Goal: Task Accomplishment & Management: Complete application form

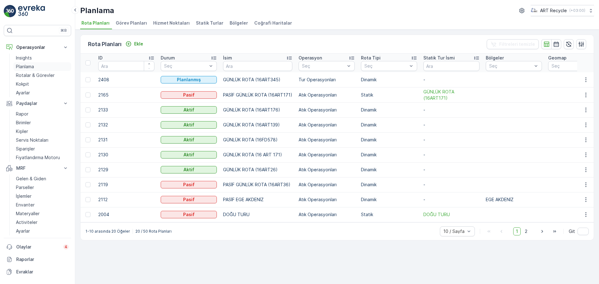
click at [32, 66] on p "Planlama" at bounding box center [25, 67] width 18 height 6
click at [172, 25] on span "Hizmet Noktaları" at bounding box center [171, 23] width 36 height 6
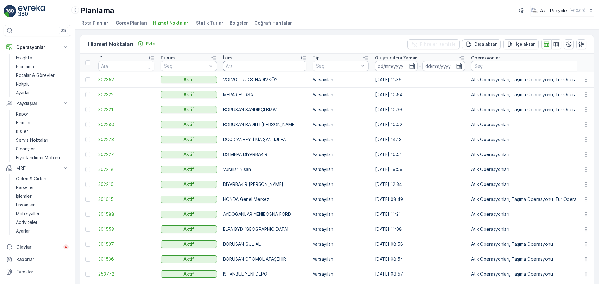
click at [250, 66] on input "text" at bounding box center [264, 66] width 83 height 10
type input "anadolu"
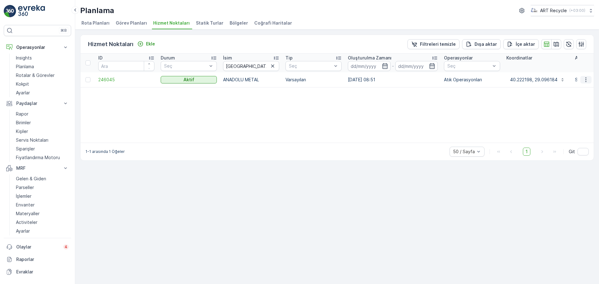
click at [590, 78] on button "button" at bounding box center [585, 79] width 11 height 7
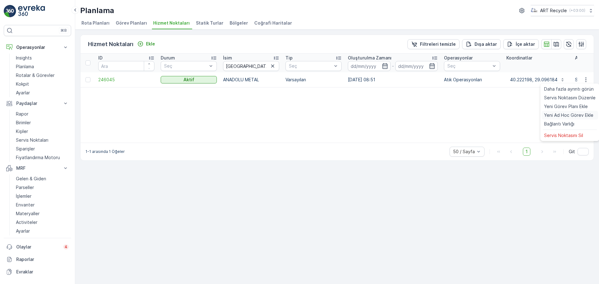
click at [571, 114] on span "Yeni Ad Hoc Görev Ekle" at bounding box center [568, 115] width 49 height 6
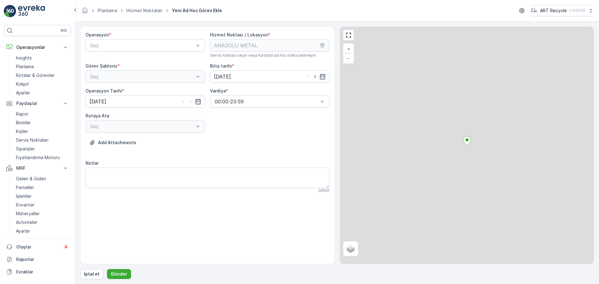
click at [147, 36] on div "Operasyon *" at bounding box center [144, 35] width 119 height 6
click at [131, 61] on span "Atık Operasyonları" at bounding box center [109, 61] width 41 height 6
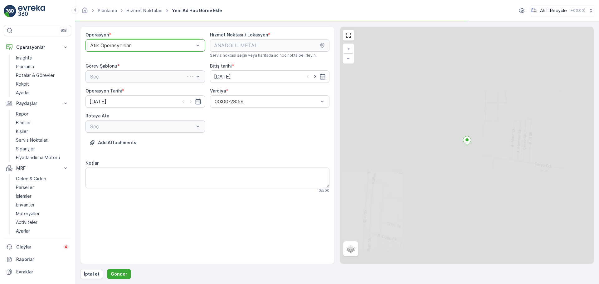
click at [117, 78] on div "Seç" at bounding box center [144, 76] width 119 height 12
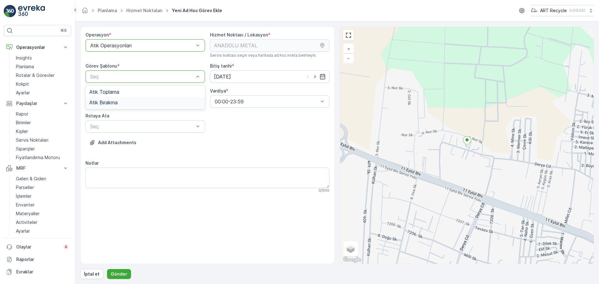
click at [114, 99] on div "Atık Bırakma" at bounding box center [144, 102] width 119 height 11
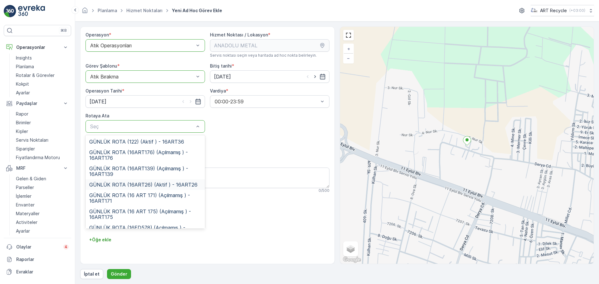
click at [158, 184] on span "GÜNLÜK ROTA (16ART26) (Aktif ) - 16ART26" at bounding box center [143, 185] width 108 height 6
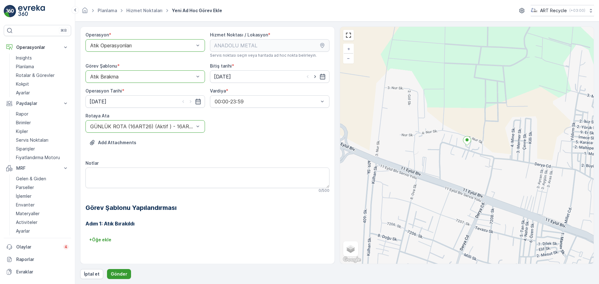
click at [119, 270] on button "Gönder" at bounding box center [119, 275] width 24 height 10
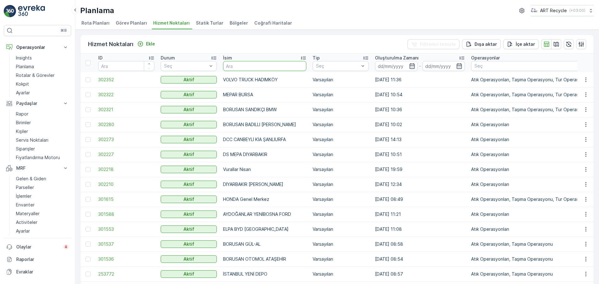
click at [241, 67] on input "text" at bounding box center [264, 66] width 83 height 10
type input "fener pl"
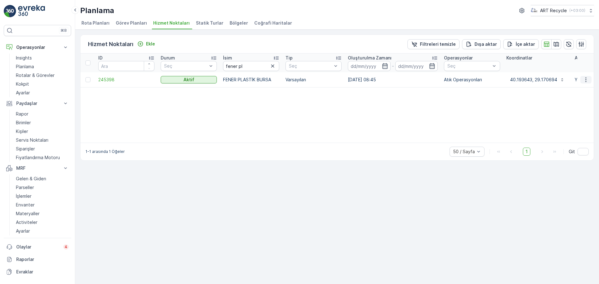
click at [588, 77] on icon "button" at bounding box center [586, 80] width 6 height 6
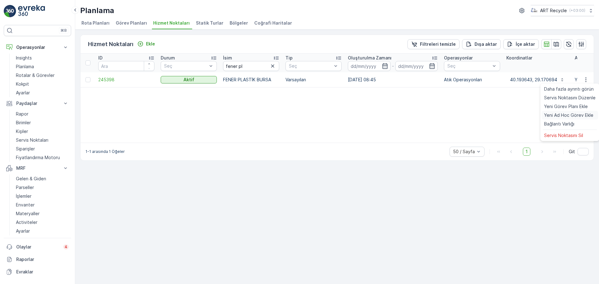
click at [571, 113] on span "Yeni Ad Hoc Görev Ekle" at bounding box center [568, 115] width 49 height 6
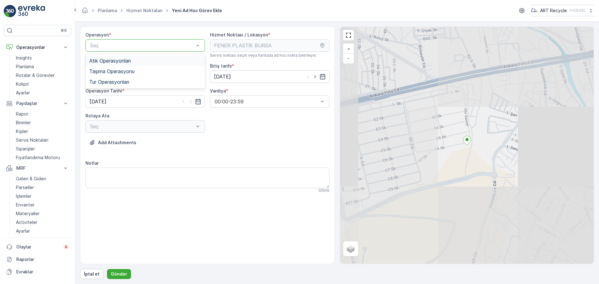
click at [123, 60] on span "Atık Operasyonları" at bounding box center [109, 61] width 41 height 6
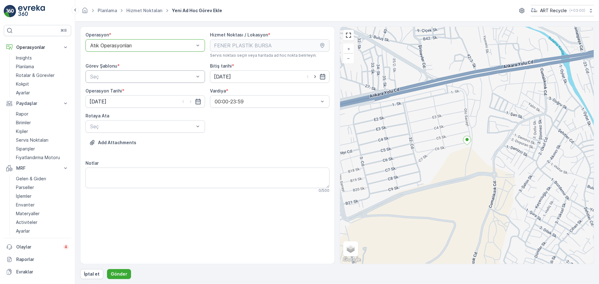
click at [124, 72] on div "Seç" at bounding box center [144, 76] width 119 height 12
click at [117, 101] on span "Atık Bırakma" at bounding box center [103, 103] width 28 height 6
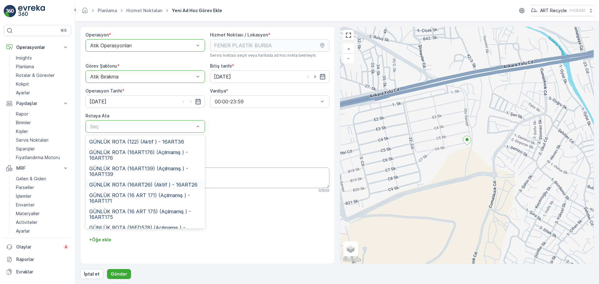
click at [124, 182] on span "GÜNLÜK ROTA (16ART26) (Aktif ) - 16ART26" at bounding box center [143, 185] width 108 height 6
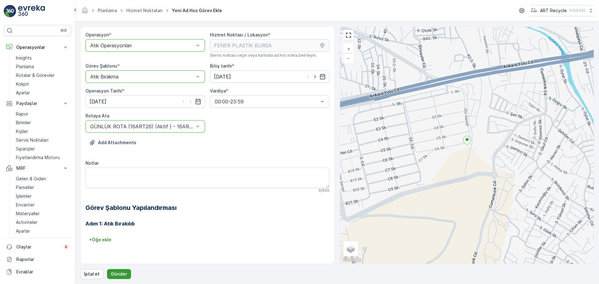
click at [118, 275] on p "Gönder" at bounding box center [119, 274] width 17 height 6
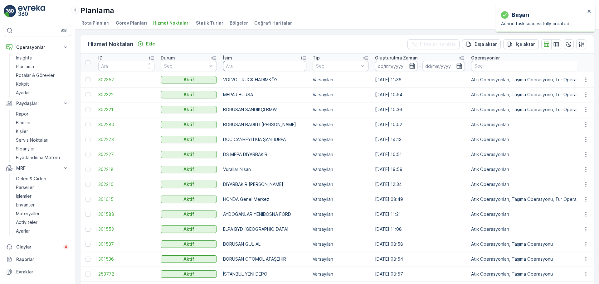
click at [250, 68] on input "text" at bounding box center [264, 66] width 83 height 10
type input "barakf"
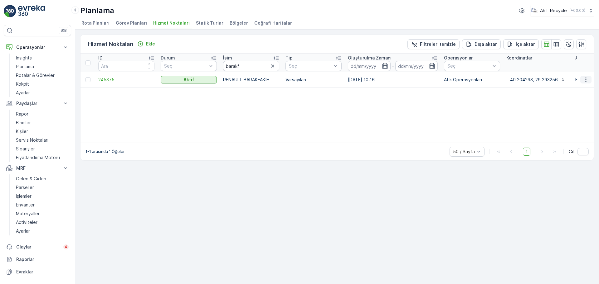
click at [588, 82] on icon "button" at bounding box center [586, 80] width 6 height 6
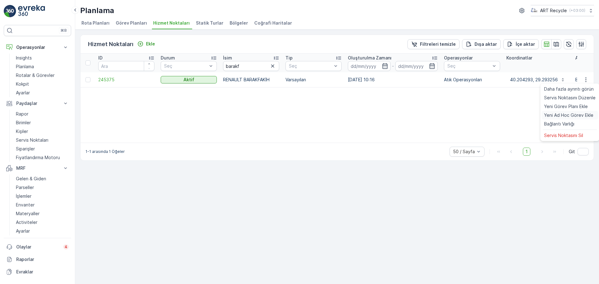
click at [570, 114] on span "Yeni Ad Hoc Görev Ekle" at bounding box center [568, 115] width 49 height 6
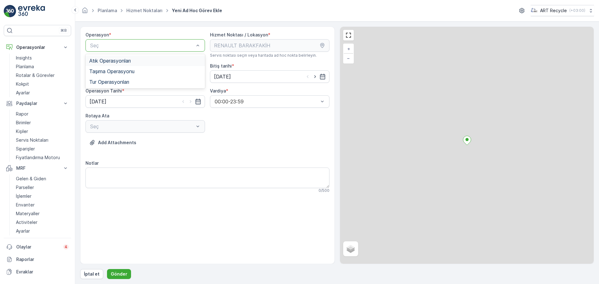
click at [131, 63] on span "Atık Operasyonları" at bounding box center [109, 61] width 41 height 6
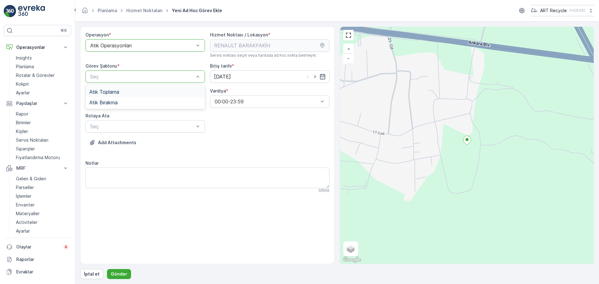
click at [126, 92] on div "Atık Toplama" at bounding box center [145, 92] width 112 height 6
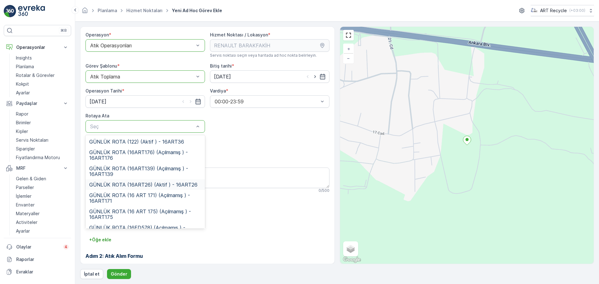
drag, startPoint x: 151, startPoint y: 185, endPoint x: 163, endPoint y: 213, distance: 30.2
click at [151, 185] on span "GÜNLÜK ROTA (16ART26) (Aktif ) - 16ART26" at bounding box center [143, 185] width 108 height 6
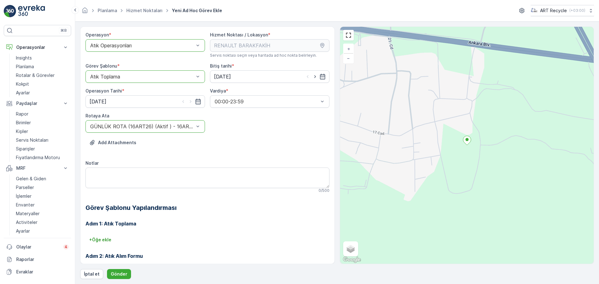
click at [185, 237] on div "+ Öğe ekle" at bounding box center [207, 240] width 244 height 10
click at [123, 273] on p "Gönder" at bounding box center [119, 274] width 17 height 6
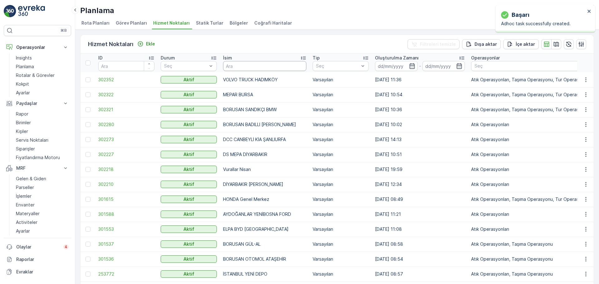
click at [249, 68] on input "text" at bounding box center [264, 66] width 83 height 10
type input "bpl"
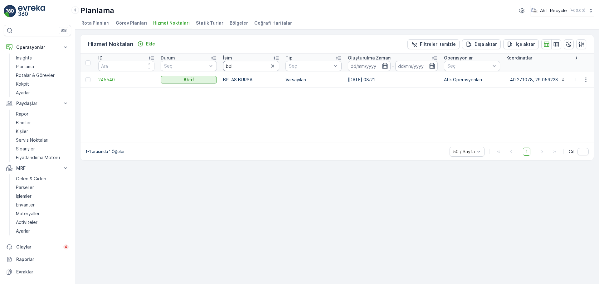
click at [249, 67] on input "bpl" at bounding box center [251, 66] width 56 height 10
type input "b"
type input "sakarya"
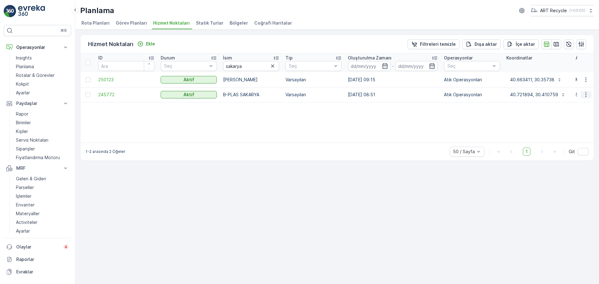
click at [584, 92] on icon "button" at bounding box center [586, 95] width 6 height 6
click at [570, 128] on span "Yeni Ad Hoc Görev Ekle" at bounding box center [568, 130] width 49 height 6
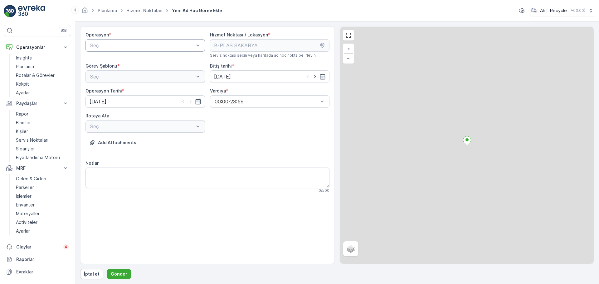
click at [142, 41] on div "Seç" at bounding box center [144, 45] width 119 height 12
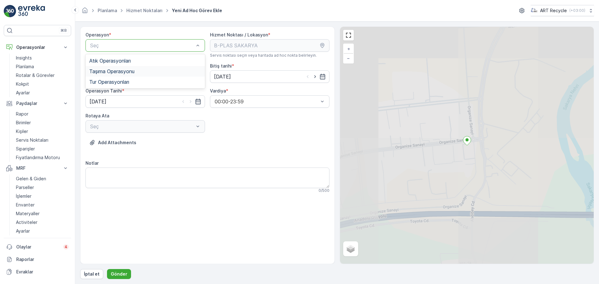
click at [131, 66] on div "Taşıma Operasyonu" at bounding box center [144, 71] width 119 height 11
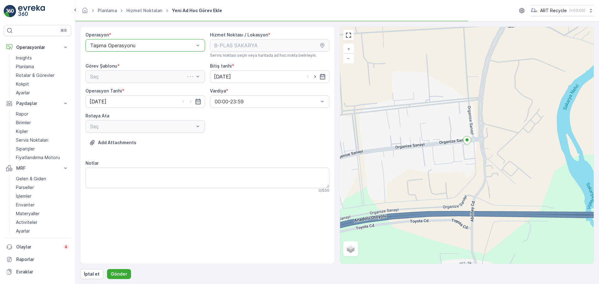
click at [130, 66] on div "Görev Şablonu *" at bounding box center [144, 66] width 119 height 6
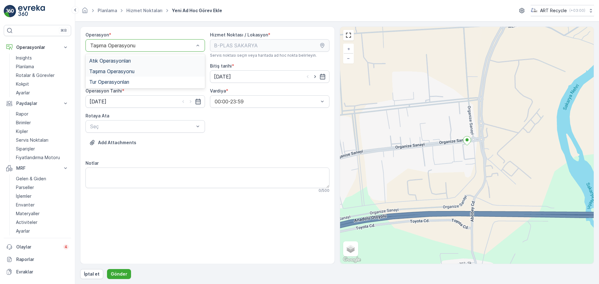
click at [126, 58] on span "Atık Operasyonları" at bounding box center [109, 61] width 41 height 6
click at [120, 82] on div "Seç" at bounding box center [144, 76] width 119 height 12
click at [116, 92] on span "Atık Toplama" at bounding box center [104, 92] width 30 height 6
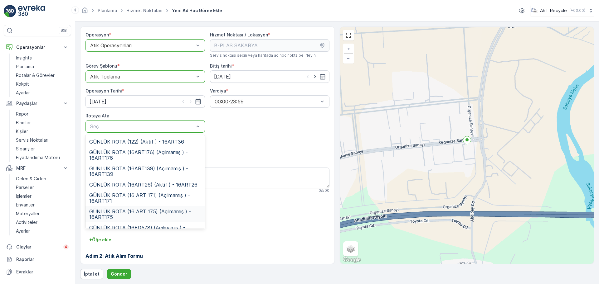
click at [153, 214] on span "GÜNLÜK ROTA (16 ART 175) (Açılmamış ) - 16ART175" at bounding box center [145, 214] width 112 height 11
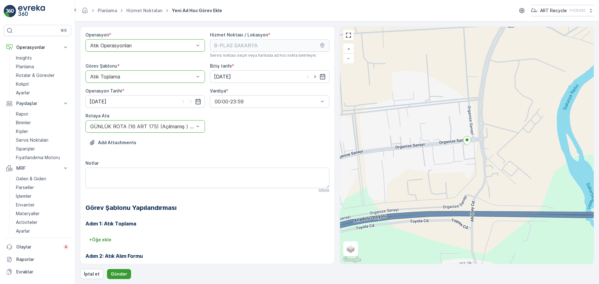
click at [124, 271] on button "Gönder" at bounding box center [119, 275] width 24 height 10
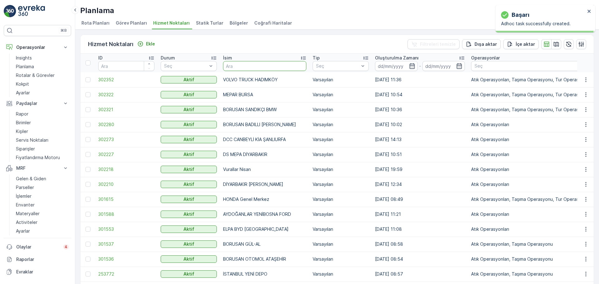
click at [258, 68] on input "text" at bounding box center [264, 66] width 83 height 10
type input "çekmece"
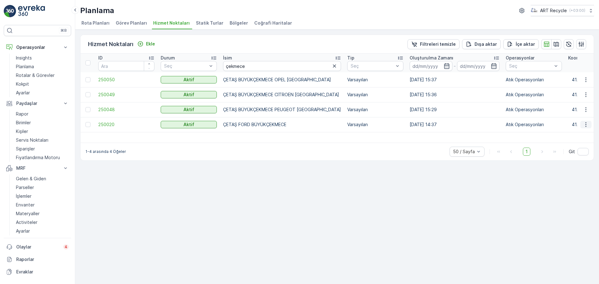
click at [582, 125] on button "button" at bounding box center [585, 124] width 11 height 7
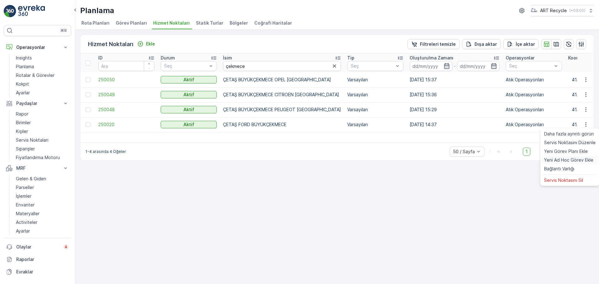
click at [558, 159] on span "Yeni Ad Hoc Görev Ekle" at bounding box center [568, 160] width 49 height 6
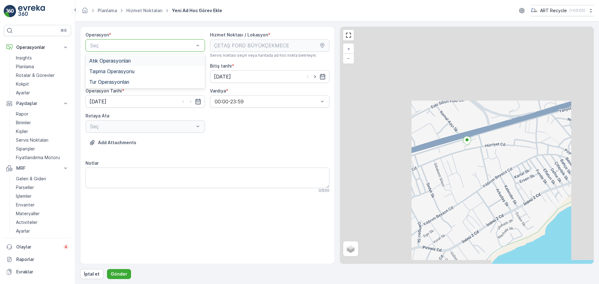
click at [116, 58] on span "Atık Operasyonları" at bounding box center [109, 61] width 41 height 6
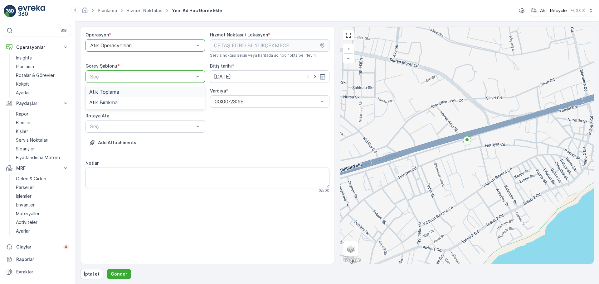
click at [123, 90] on div "Atık Toplama" at bounding box center [145, 92] width 112 height 6
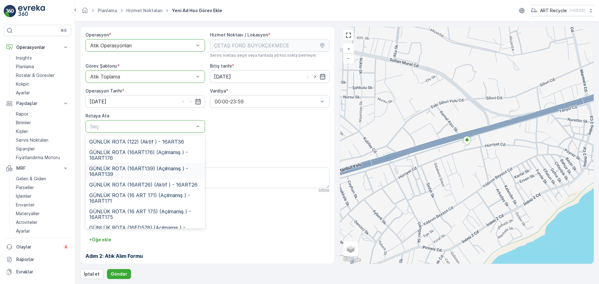
click at [140, 165] on div "GÜNLÜK ROTA (16ART139) (Açılmamış ) - 16ART139" at bounding box center [144, 171] width 119 height 16
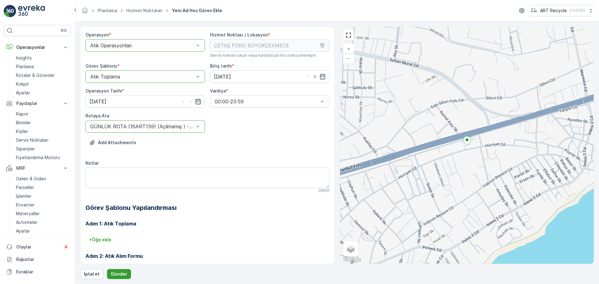
click at [127, 273] on button "Gönder" at bounding box center [119, 275] width 24 height 10
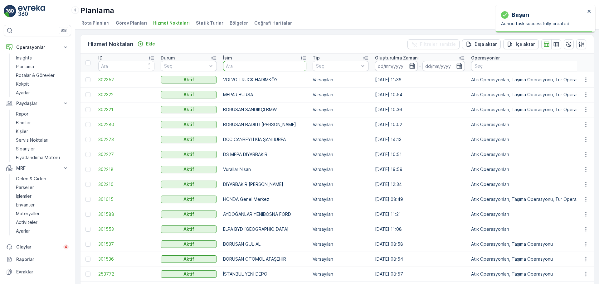
click at [281, 65] on input "text" at bounding box center [264, 66] width 83 height 10
type input "b"
type input "kar"
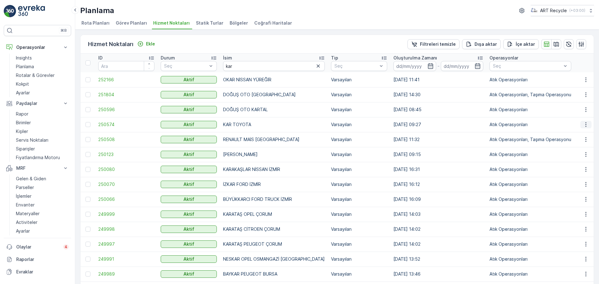
click at [585, 125] on icon "button" at bounding box center [585, 125] width 1 height 5
click at [556, 158] on span "Yeni Ad Hoc Görev Ekle" at bounding box center [568, 160] width 49 height 6
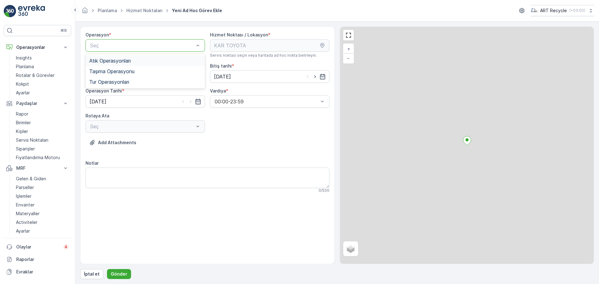
click at [133, 50] on div "Seç" at bounding box center [144, 45] width 119 height 12
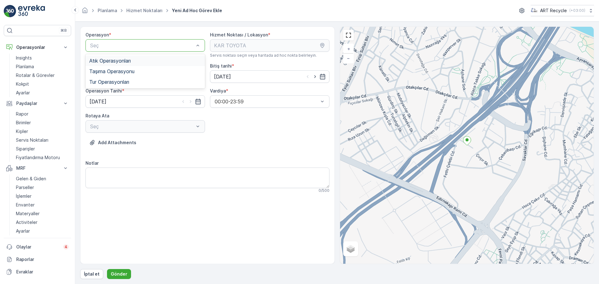
click at [122, 63] on span "Atık Operasyonları" at bounding box center [109, 61] width 41 height 6
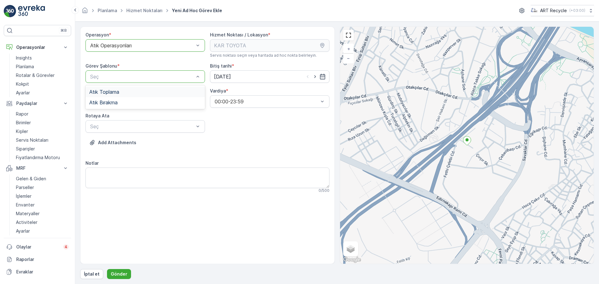
click at [113, 91] on span "Atık Toplama" at bounding box center [104, 92] width 30 height 6
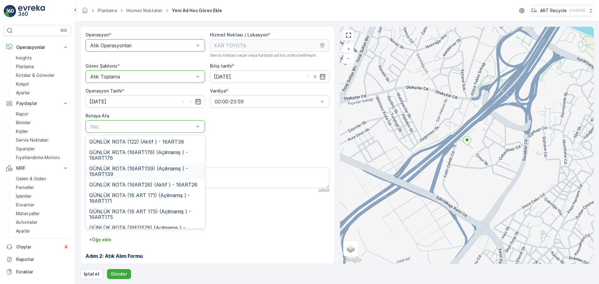
click at [143, 168] on span "GÜNLÜK ROTA (16ART139) (Açılmamış ) - 16ART139" at bounding box center [145, 171] width 112 height 11
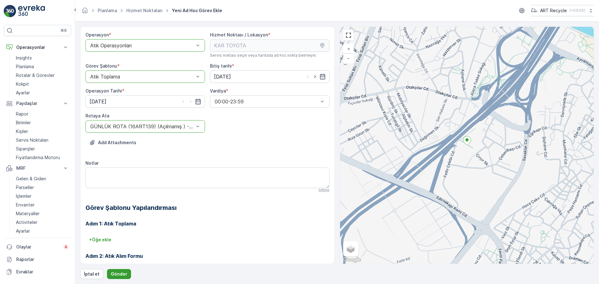
click at [116, 275] on p "Gönder" at bounding box center [119, 274] width 17 height 6
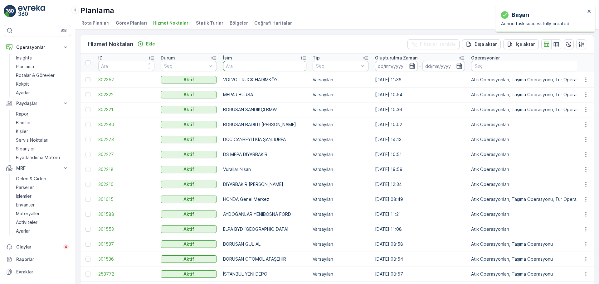
click at [270, 66] on input "text" at bounding box center [264, 66] width 83 height 10
type input "KAR"
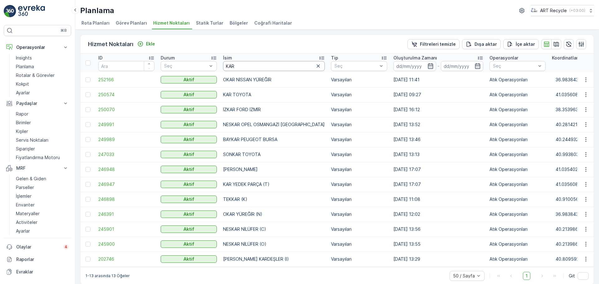
click at [270, 66] on input "KAR" at bounding box center [274, 66] width 102 height 10
type input "KAR F"
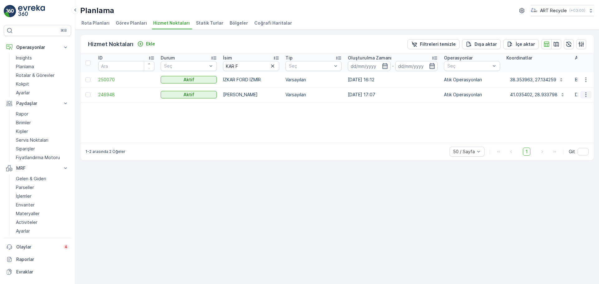
click at [586, 95] on icon "button" at bounding box center [586, 95] width 6 height 6
click at [554, 130] on span "Yeni Ad Hoc Görev Ekle" at bounding box center [568, 130] width 49 height 6
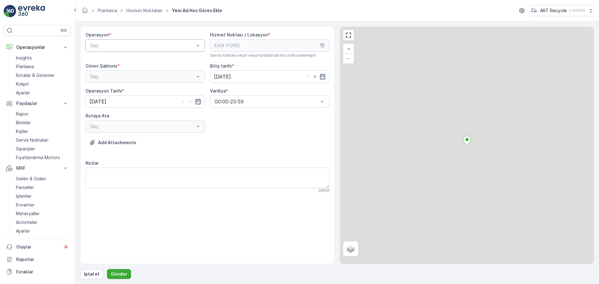
click at [136, 51] on div "Seç" at bounding box center [144, 45] width 119 height 12
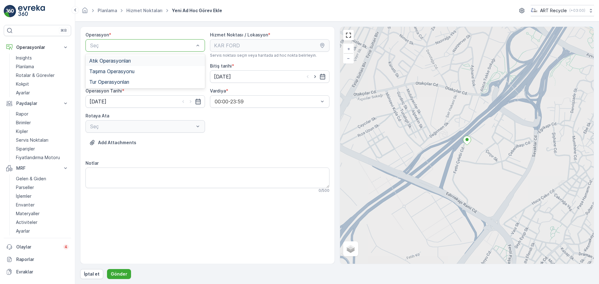
click at [130, 56] on div "Atık Operasyonları" at bounding box center [144, 61] width 119 height 11
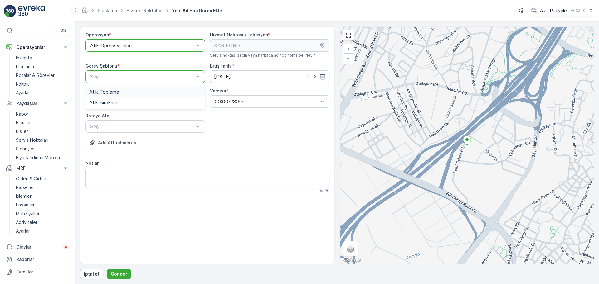
click at [117, 88] on div "Atık Toplama" at bounding box center [144, 92] width 119 height 11
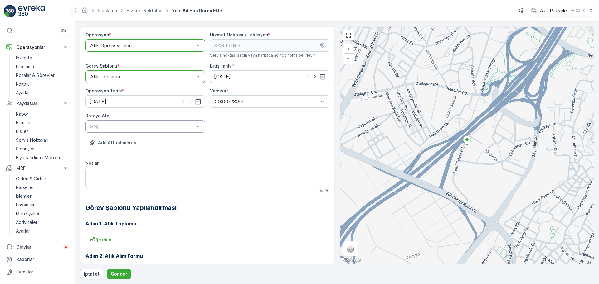
click at [120, 121] on div "Seç" at bounding box center [144, 126] width 119 height 12
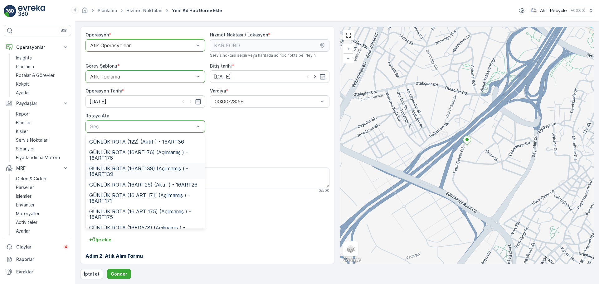
click at [144, 166] on span "GÜNLÜK ROTA (16ART139) (Açılmamış ) - 16ART139" at bounding box center [145, 171] width 112 height 11
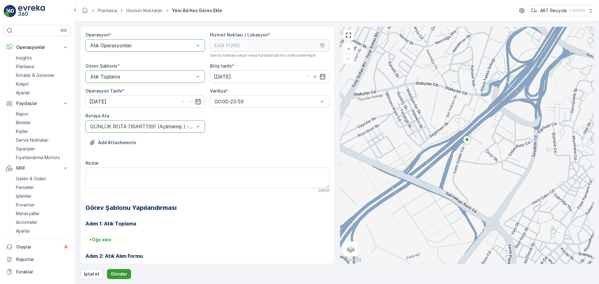
click at [114, 277] on p "Gönder" at bounding box center [119, 274] width 17 height 6
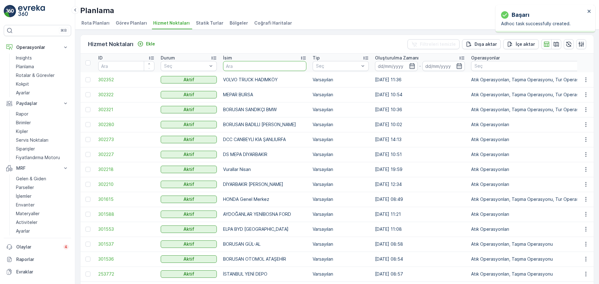
click at [242, 64] on input "text" at bounding box center [264, 66] width 83 height 10
type input "KOSİFLER"
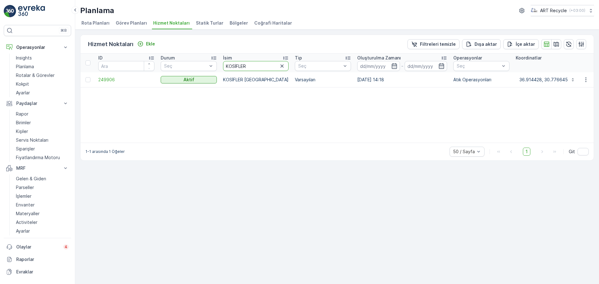
drag, startPoint x: 256, startPoint y: 64, endPoint x: 120, endPoint y: 56, distance: 136.2
type input "kosifler"
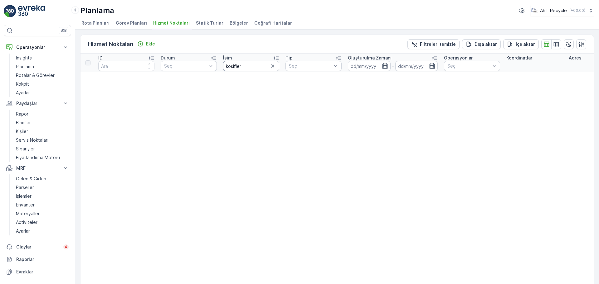
drag, startPoint x: 223, startPoint y: 67, endPoint x: 119, endPoint y: 68, distance: 104.2
click at [119, 68] on tr "ID Durum Seç İsim kosifler Tip Seç Oluşturulma Zamanı - Operasyonlar Seç Koordi…" at bounding box center [592, 63] width 1025 height 19
type input "BORUSAN A"
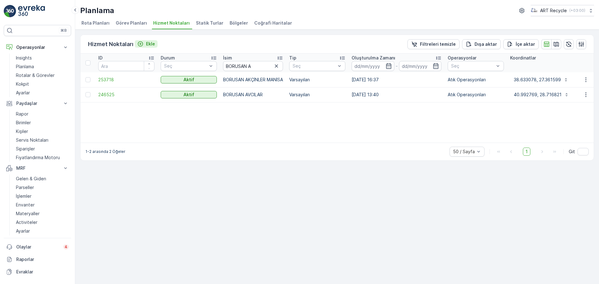
click at [155, 42] on button "Ekle" at bounding box center [146, 43] width 23 height 7
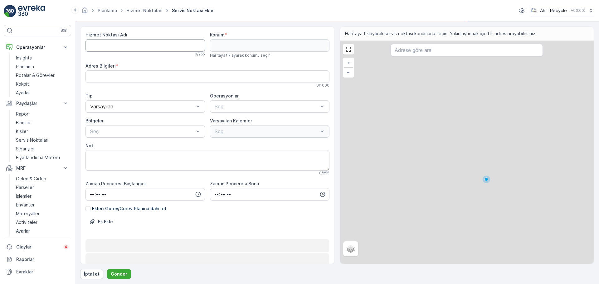
click at [143, 44] on Adı "Hizmet Noktası Adı" at bounding box center [144, 45] width 119 height 12
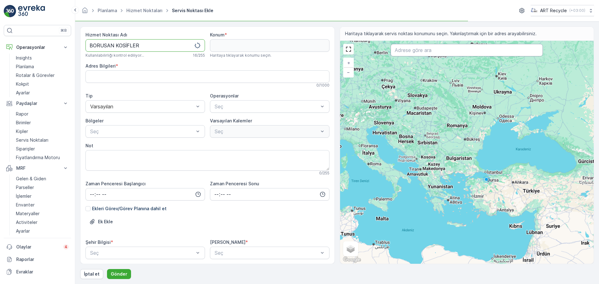
type Adı "BORUSAN KOSİFLER"
click at [412, 54] on input "text" at bounding box center [467, 50] width 152 height 12
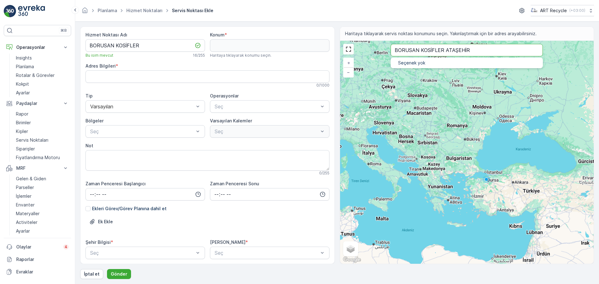
click at [297, 41] on div "Hizmet Noktası Adı BORUSAN KOSİFLER Bu isim mevcut 16 / 255 Konum * Haritaya tı…" at bounding box center [337, 146] width 514 height 238
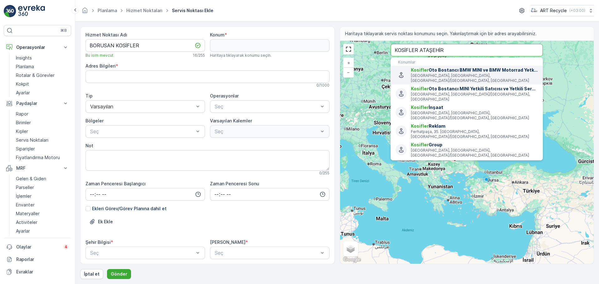
type input "KOSİFLER ATAŞEHİR"
click at [507, 73] on span "Kosifler Oto Bostancı BMW MINI ve BMW Motorrad Yetkili Satıcısı ve Yetkili Serv…" at bounding box center [474, 70] width 127 height 6
type input "40.96169159999999,29.112633"
type Bilgileri "İçerenköy, Askent Sk. No:3B, 34638 Ataşehir/İstanbul, Türkiye"
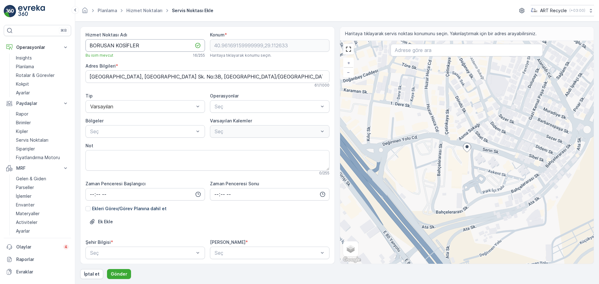
click at [171, 44] on Adı "BORUSAN KOSİFLER" at bounding box center [144, 45] width 119 height 12
type Adı "BORUSAN KOSİFLER ATAŞEHİR"
click at [233, 102] on div "Seç" at bounding box center [269, 106] width 119 height 12
click at [229, 124] on p "Tümünü Seç" at bounding box center [233, 122] width 27 height 6
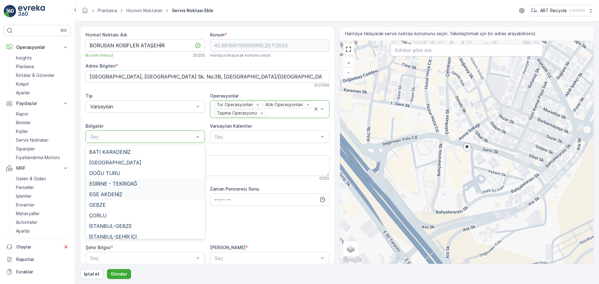
scroll to position [15, 0]
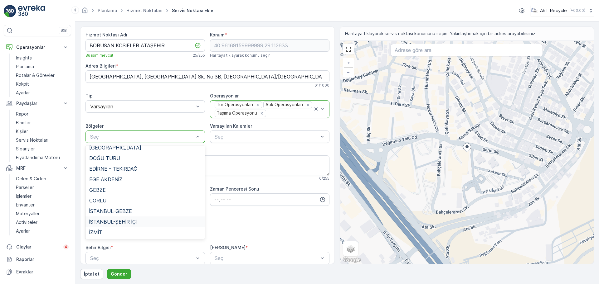
click at [111, 218] on div "İSTANBUL-ŞEHİR İÇİ" at bounding box center [144, 222] width 119 height 11
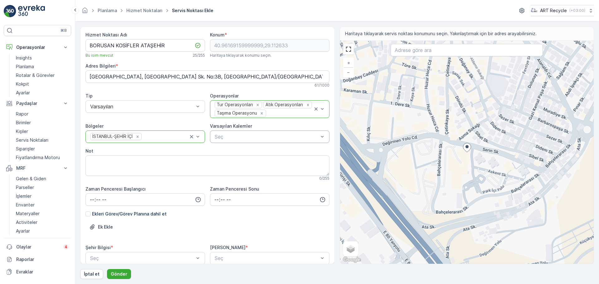
click at [234, 132] on div "Seç" at bounding box center [269, 137] width 119 height 12
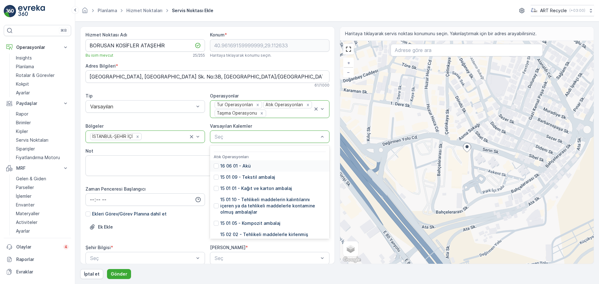
click at [234, 132] on div "Seç" at bounding box center [269, 137] width 119 height 12
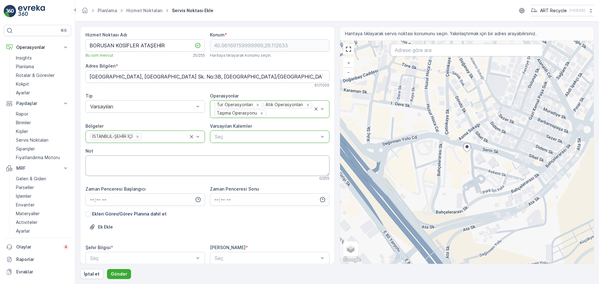
scroll to position [61, 0]
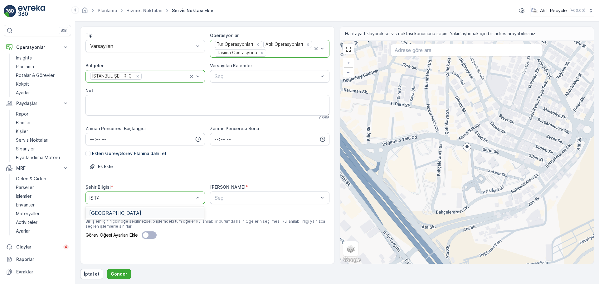
type input "İSTAN"
click at [115, 215] on div "İSTANBUL" at bounding box center [144, 214] width 111 height 6
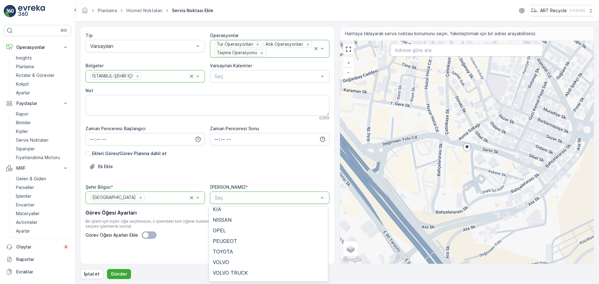
scroll to position [118, 0]
click at [225, 261] on div "BORUSAN" at bounding box center [268, 265] width 119 height 11
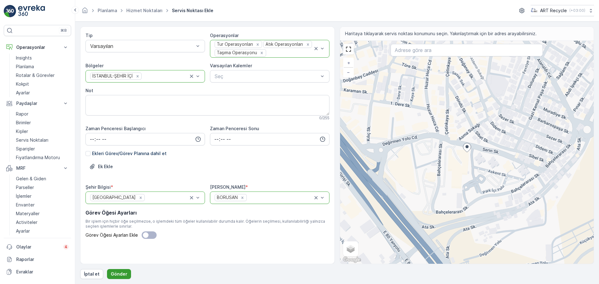
click at [119, 275] on p "Gönder" at bounding box center [119, 274] width 17 height 6
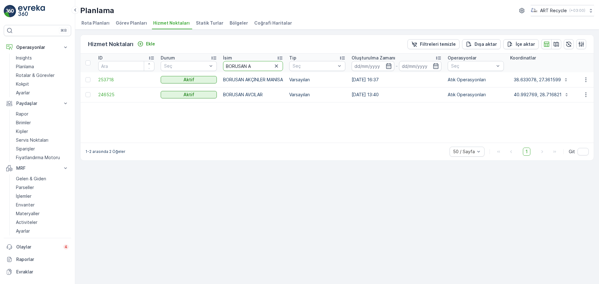
drag, startPoint x: 165, startPoint y: 64, endPoint x: 129, endPoint y: 59, distance: 36.1
type input "KOSİF"
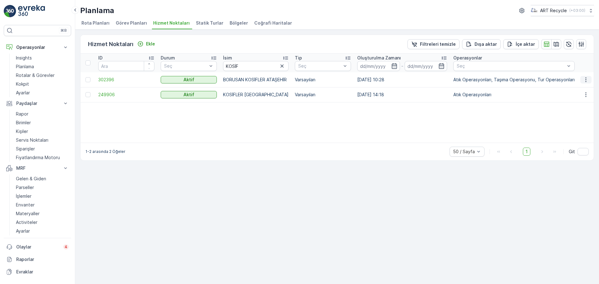
click at [587, 78] on icon "button" at bounding box center [586, 80] width 6 height 6
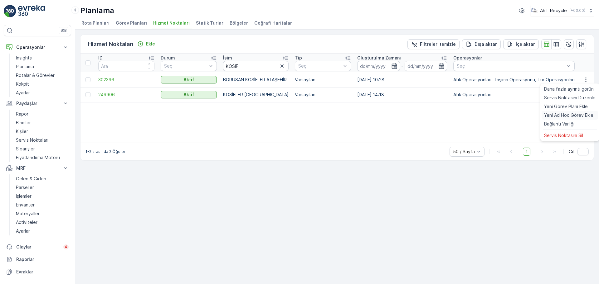
click at [569, 113] on span "Yeni Ad Hoc Görev Ekle" at bounding box center [568, 115] width 49 height 6
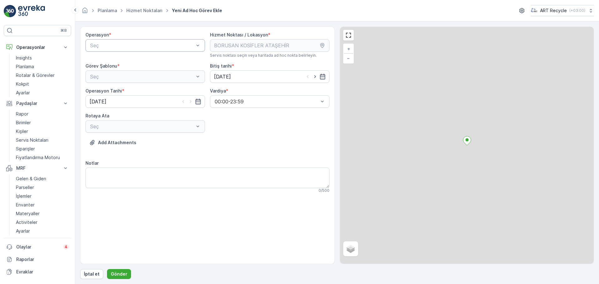
click at [127, 41] on div "Seç" at bounding box center [144, 45] width 119 height 12
click at [118, 59] on span "Atık Operasyonları" at bounding box center [109, 61] width 41 height 6
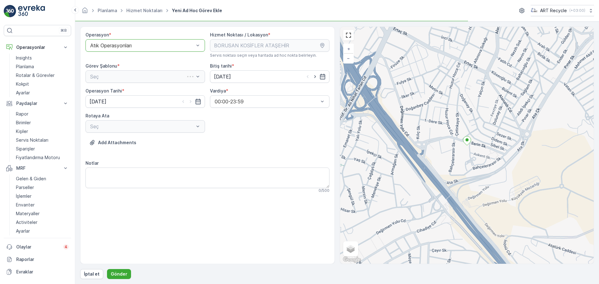
click at [116, 76] on div "Seç" at bounding box center [144, 76] width 119 height 12
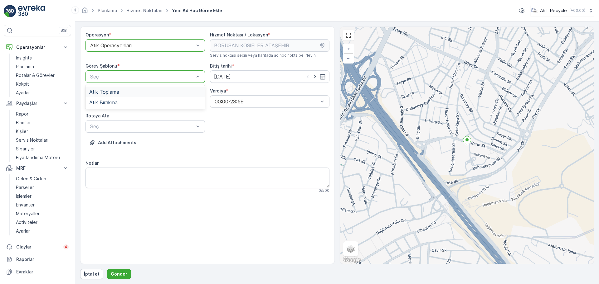
click at [113, 90] on span "Atık Toplama" at bounding box center [104, 92] width 30 height 6
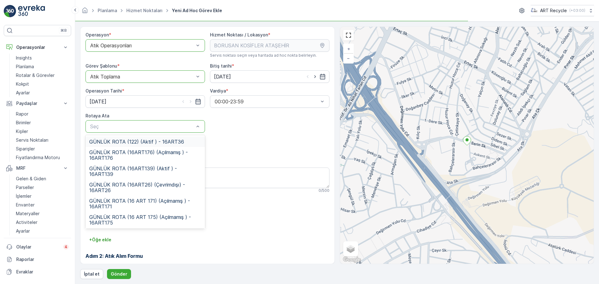
click at [125, 121] on div "Seç" at bounding box center [144, 126] width 119 height 12
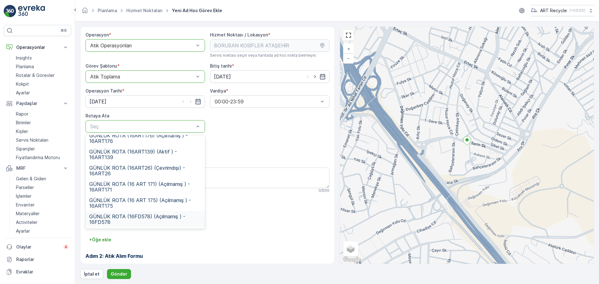
click at [147, 212] on div "GÜNLÜK ROTA (16FD578) (Açılmamış ) - 16FD578" at bounding box center [144, 219] width 119 height 16
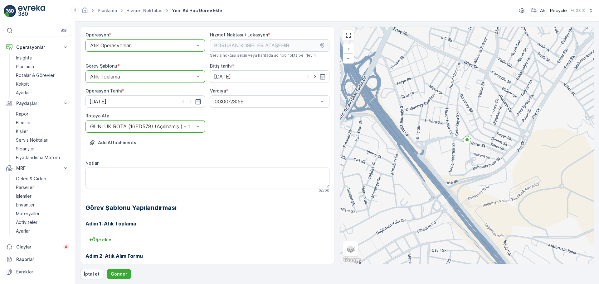
click at [206, 231] on div "Adım 1: Atık Toplama + Öğe ekle Adım 2: Atık Alım Formu Yapılandırma gerekmez. …" at bounding box center [207, 263] width 244 height 100
click at [117, 276] on p "Gönder" at bounding box center [119, 274] width 17 height 6
